Goal: Transaction & Acquisition: Obtain resource

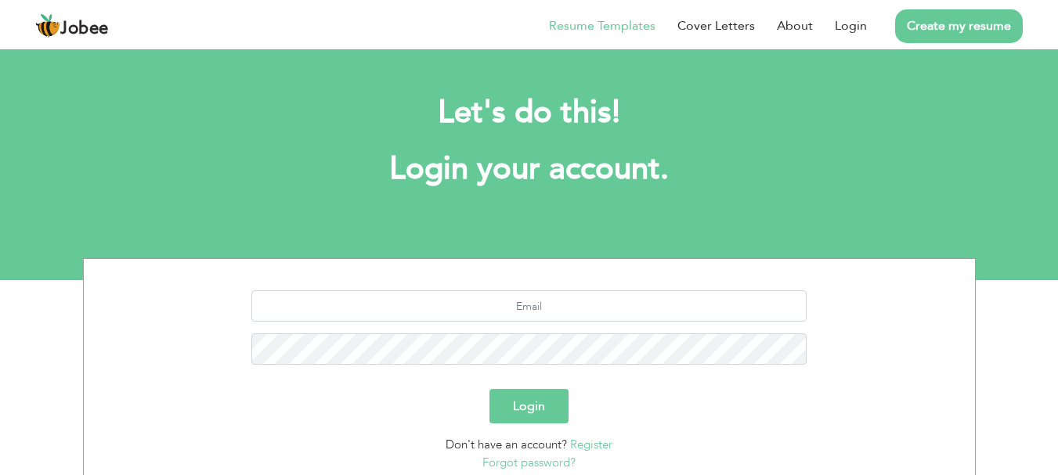
click at [593, 38] on li "Resume Templates" at bounding box center [591, 25] width 128 height 41
click at [600, 24] on link "Resume Templates" at bounding box center [602, 25] width 106 height 19
